Goal: Task Accomplishment & Management: Use online tool/utility

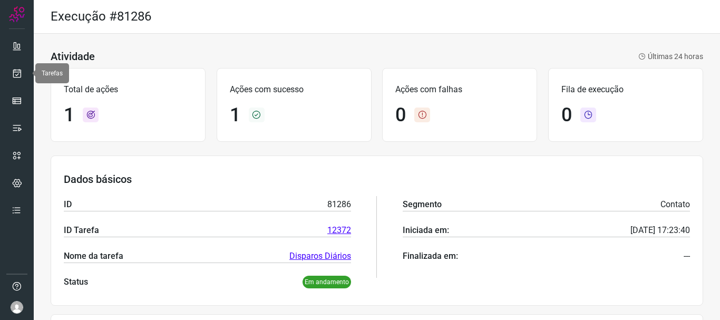
click at [14, 63] on link at bounding box center [16, 73] width 21 height 21
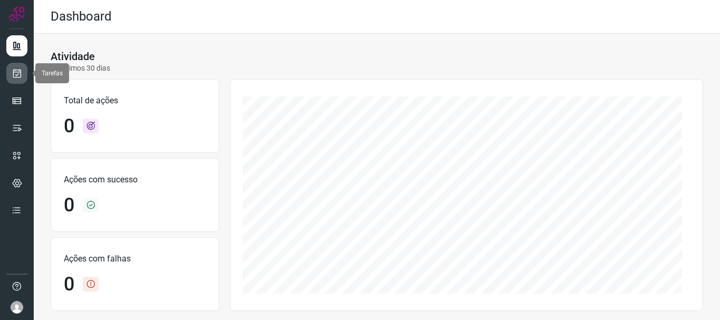
click at [16, 67] on link at bounding box center [16, 73] width 21 height 21
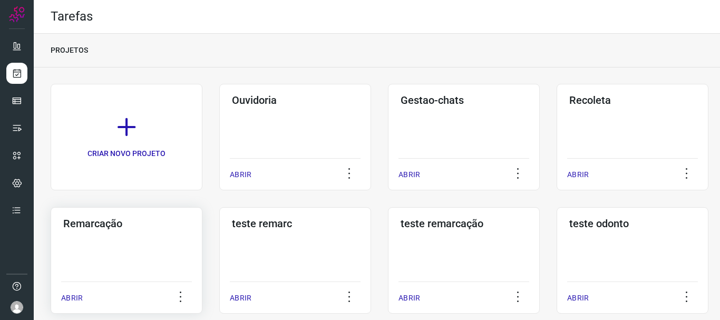
click at [219, 251] on div "Remarcação ABRIR" at bounding box center [295, 260] width 152 height 107
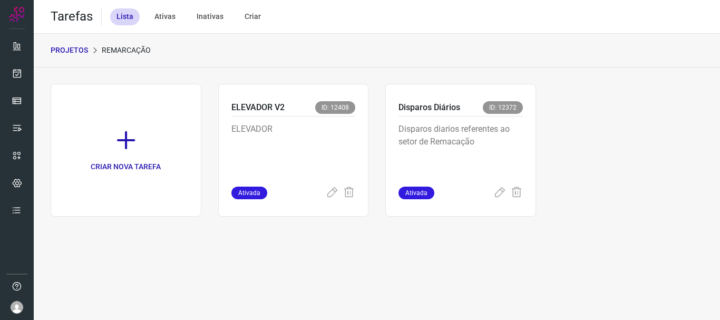
click at [533, 158] on div "Disparos Diários ID: 12372 Disparos diarios referentes ao setor de Remacação At…" at bounding box center [460, 150] width 151 height 133
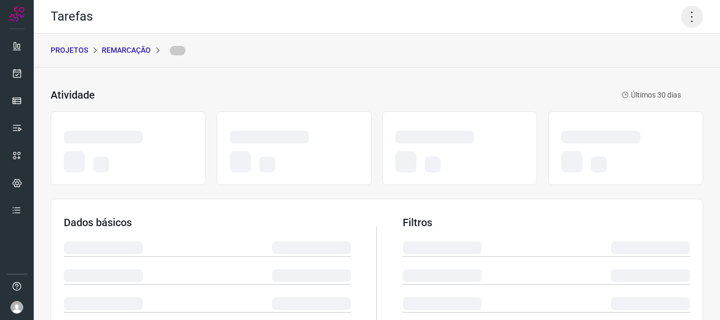
click at [686, 13] on icon at bounding box center [692, 17] width 22 height 22
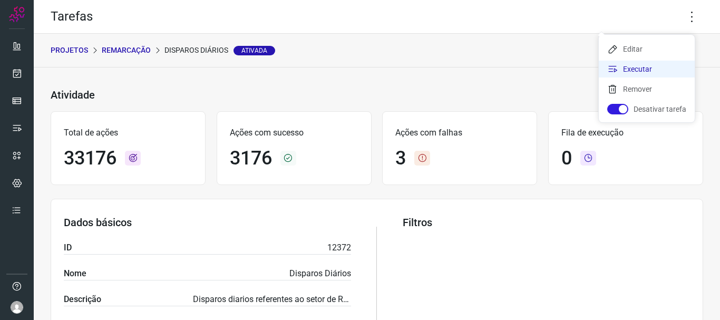
click at [646, 66] on li "Executar" at bounding box center [647, 69] width 96 height 17
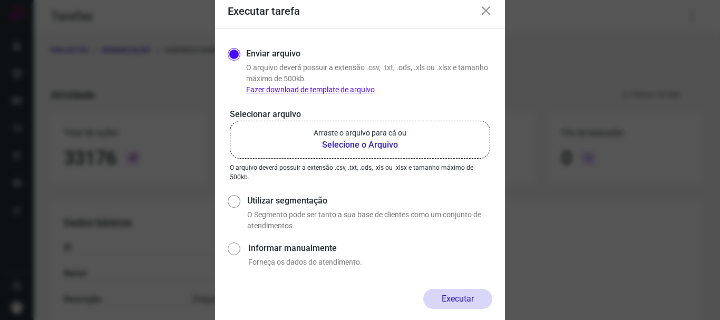
click at [326, 148] on b "Selecione o Arquivo" at bounding box center [360, 145] width 93 height 13
click at [0, 0] on input "Arraste o arquivo para cá ou Selecione o Arquivo" at bounding box center [0, 0] width 0 height 0
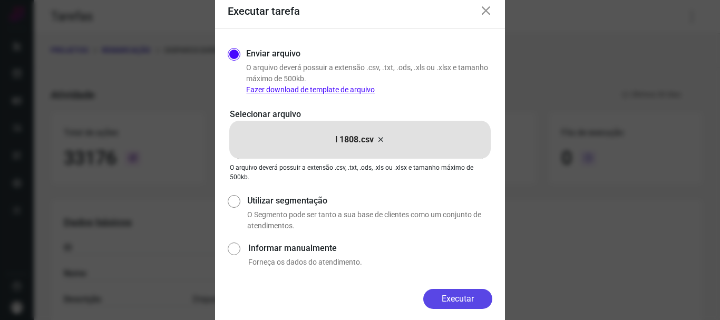
click at [448, 305] on button "Executar" at bounding box center [457, 299] width 69 height 20
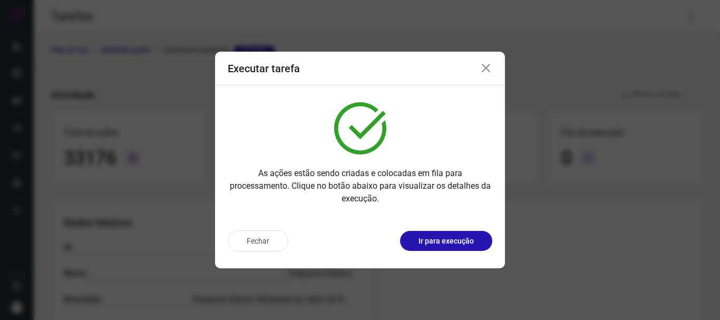
click at [454, 242] on p "Ir para execução" at bounding box center [446, 241] width 55 height 11
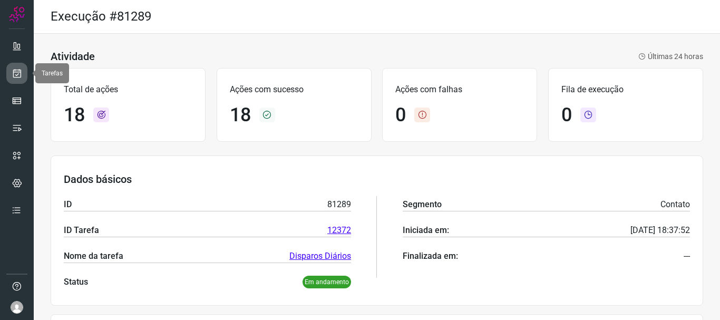
click at [15, 73] on icon at bounding box center [17, 73] width 11 height 11
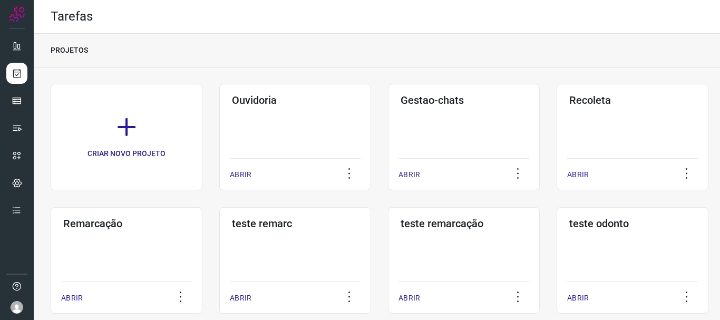
click at [219, 238] on div "Remarcação ABRIR" at bounding box center [295, 260] width 152 height 107
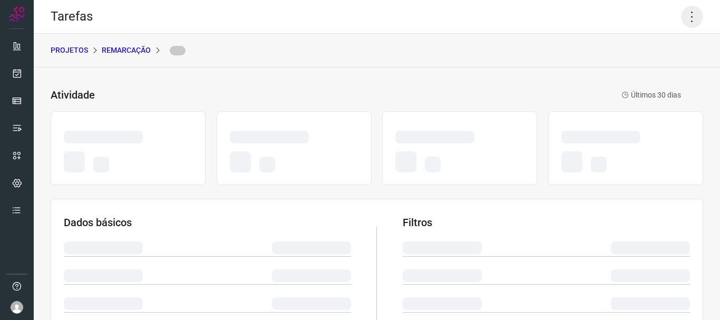
click at [688, 12] on icon at bounding box center [692, 17] width 22 height 22
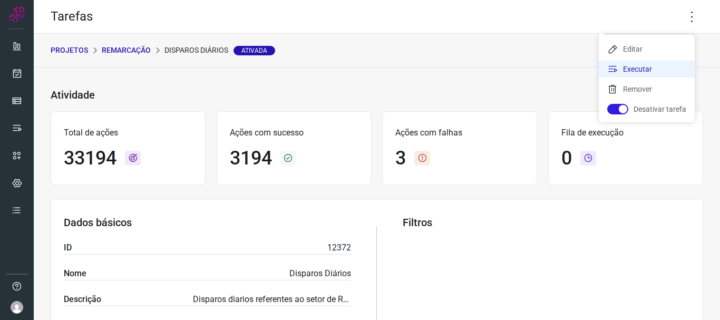
click at [652, 67] on li "Executar" at bounding box center [647, 69] width 96 height 17
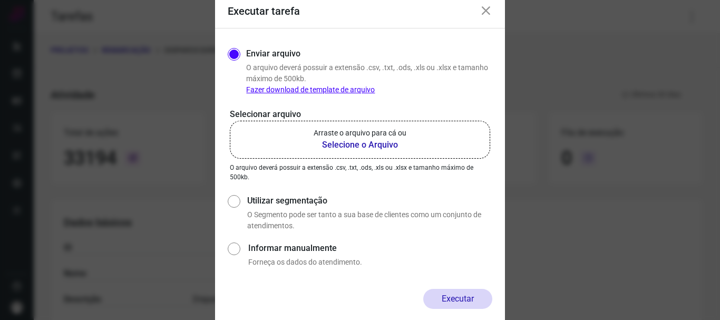
click at [390, 144] on b "Selecione o Arquivo" at bounding box center [360, 145] width 93 height 13
click at [0, 0] on input "Arraste o arquivo para cá ou Selecione o Arquivo" at bounding box center [0, 0] width 0 height 0
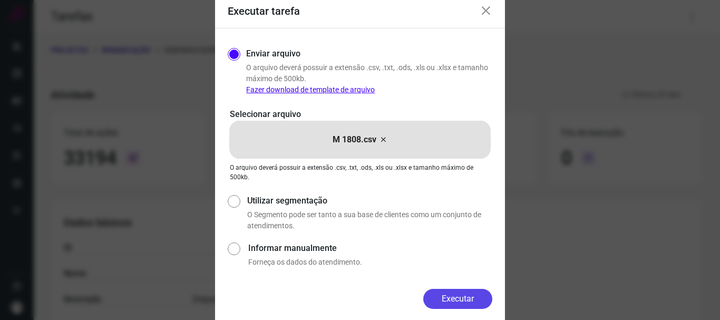
click at [453, 295] on button "Executar" at bounding box center [457, 299] width 69 height 20
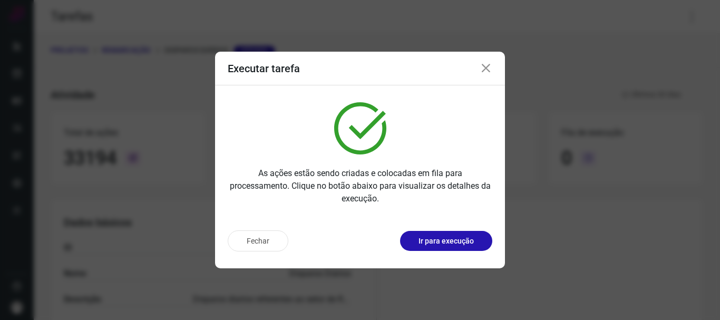
click at [456, 242] on p "Ir para execução" at bounding box center [446, 241] width 55 height 11
